Goal: Communication & Community: Participate in discussion

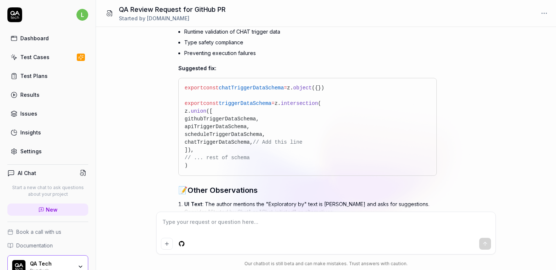
scroll to position [426, 0]
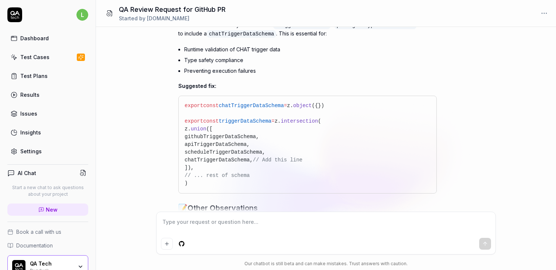
click at [214, 157] on span "chatTriggerDataSchema," at bounding box center [219, 160] width 68 height 6
copy span "chatTriggerDataSchema"
drag, startPoint x: 187, startPoint y: 118, endPoint x: 276, endPoint y: 118, distance: 88.7
click at [276, 118] on span "export const triggerDataSchema = z. intersection (" at bounding box center [253, 121] width 137 height 6
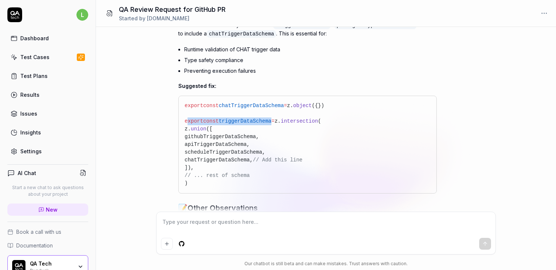
copy span "xport const triggerDataSchem"
click at [248, 103] on span "chatTriggerDataSchema" at bounding box center [251, 106] width 65 height 6
copy span "chatTriggerDataSchema"
drag, startPoint x: 185, startPoint y: 118, endPoint x: 320, endPoint y: 118, distance: 134.1
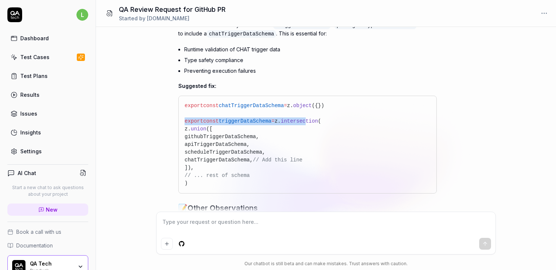
click at [320, 118] on span "export const triggerDataSchema = z. intersection (" at bounding box center [253, 121] width 137 height 6
copy span "export const triggerDataSchema = z. intersec"
type textarea "*"
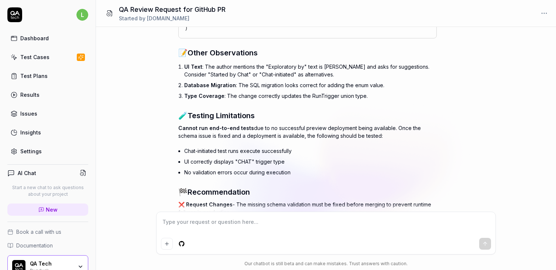
scroll to position [629, 0]
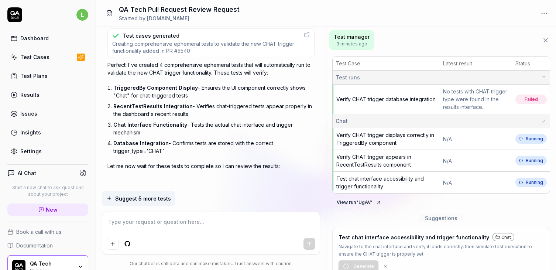
scroll to position [551, 0]
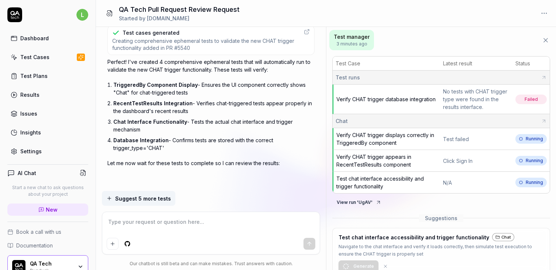
type textarea "*"
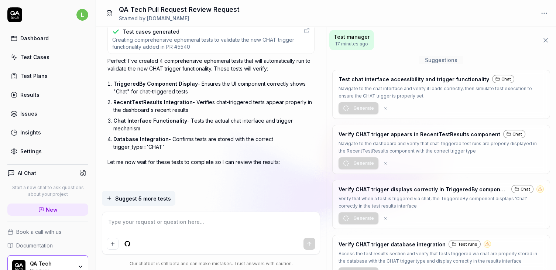
scroll to position [548, 0]
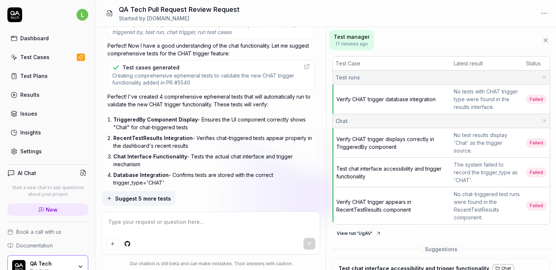
type textarea "*"
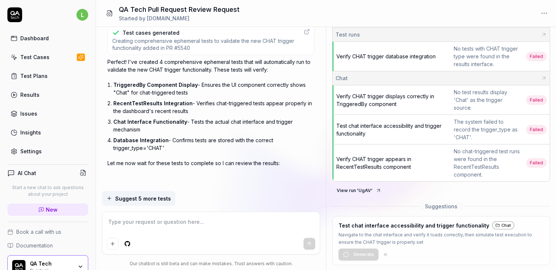
scroll to position [0, 0]
